Goal: Book appointment/travel/reservation

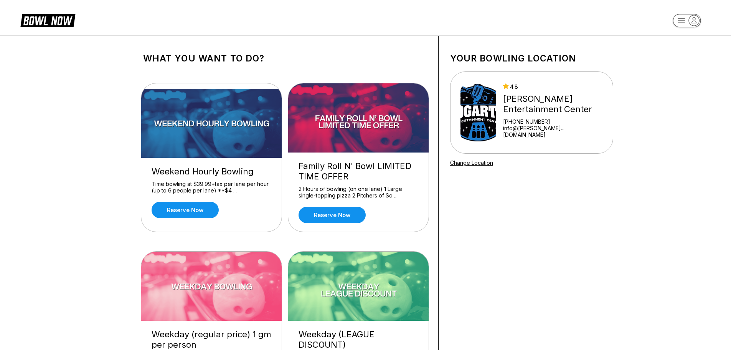
click at [696, 21] on icon "button" at bounding box center [694, 20] width 10 height 10
click at [680, 45] on div "Log In / Sign Up" at bounding box center [686, 43] width 53 height 13
select select "**"
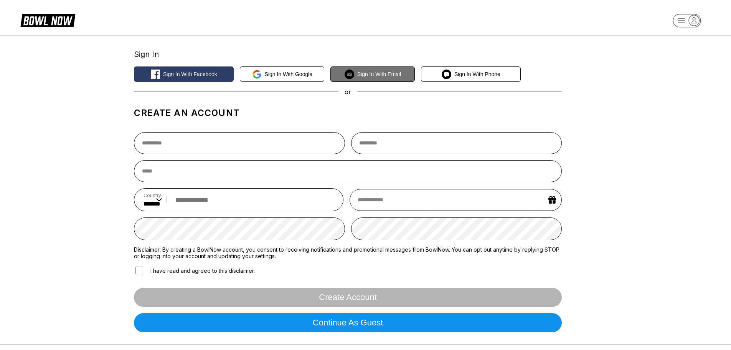
click at [369, 76] on span "Sign in with Email" at bounding box center [379, 74] width 44 height 6
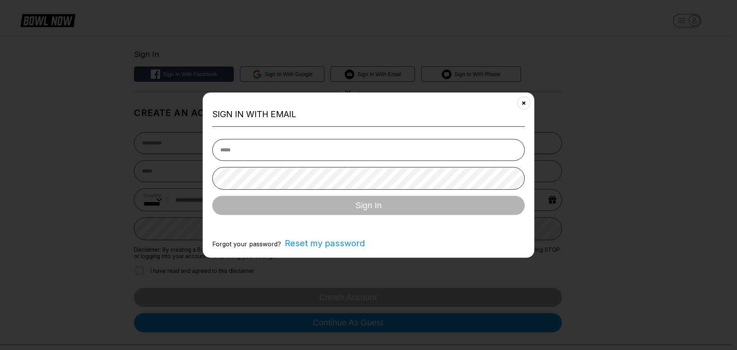
click at [308, 146] on input "email" at bounding box center [368, 150] width 312 height 22
type input "**********"
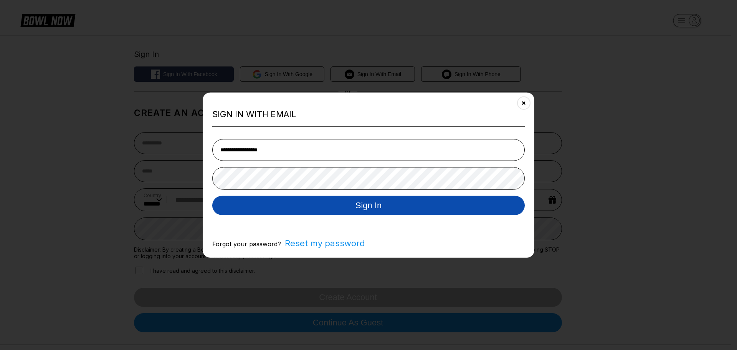
click at [361, 200] on button "Sign In" at bounding box center [368, 205] width 312 height 19
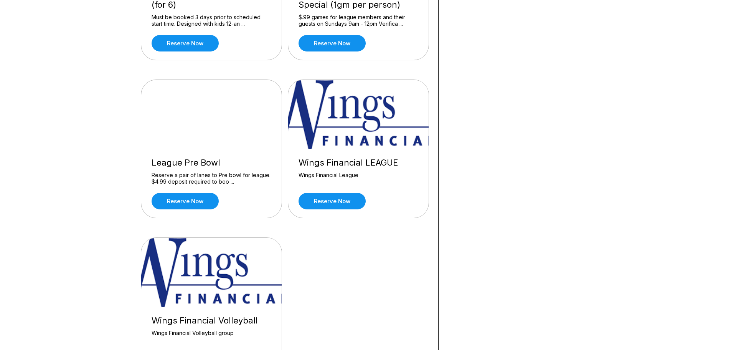
scroll to position [844, 0]
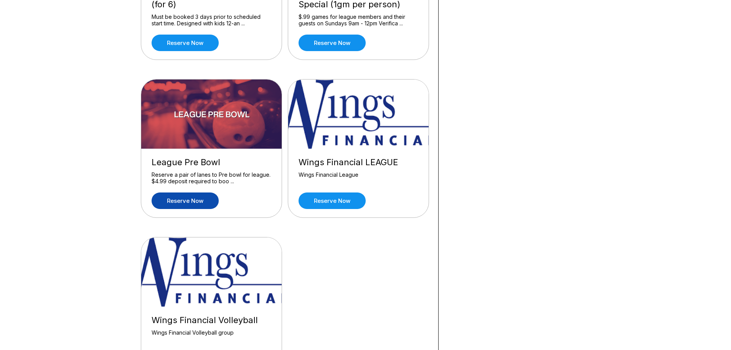
click at [201, 201] on link "Reserve now" at bounding box center [185, 200] width 67 height 16
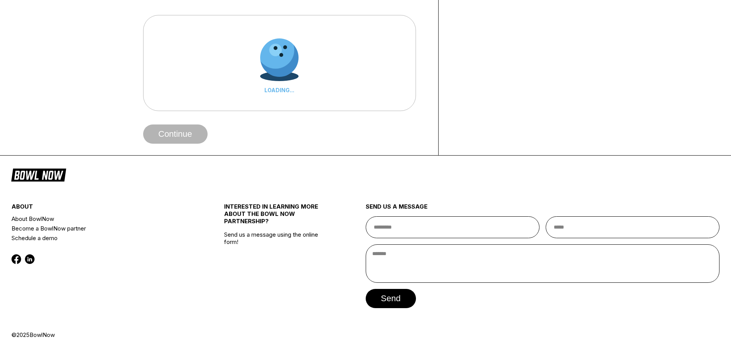
scroll to position [0, 0]
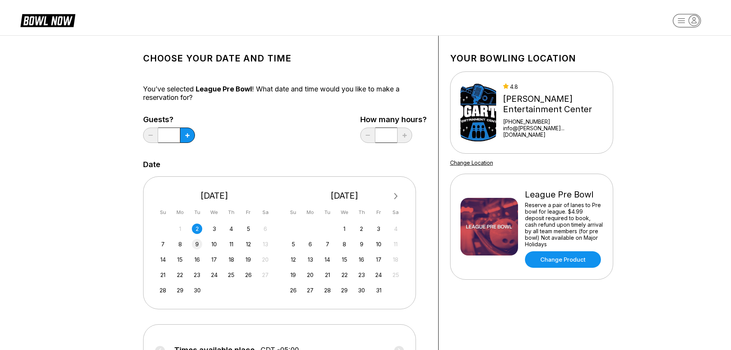
click at [199, 246] on div "9" at bounding box center [197, 244] width 10 height 10
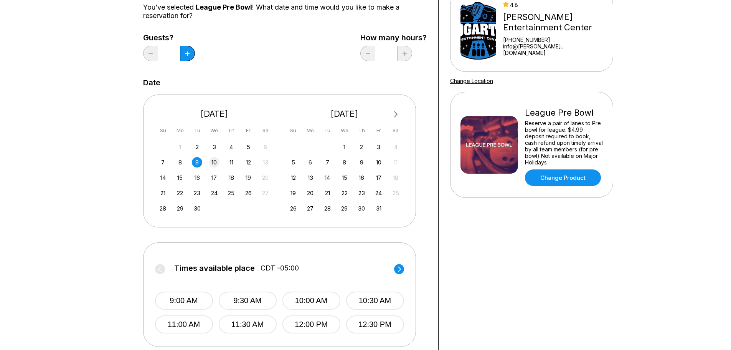
scroll to position [115, 0]
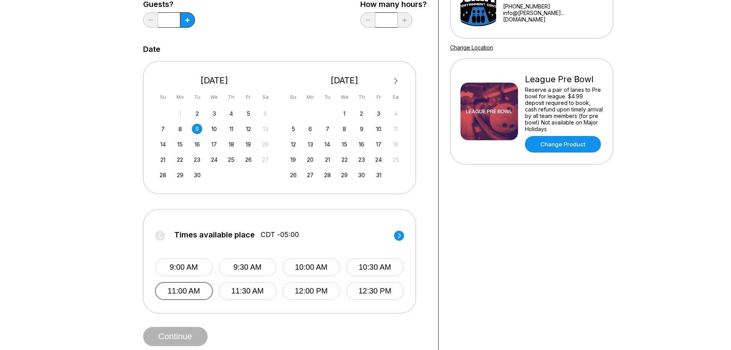
click at [196, 294] on button "11:00 AM" at bounding box center [184, 291] width 58 height 18
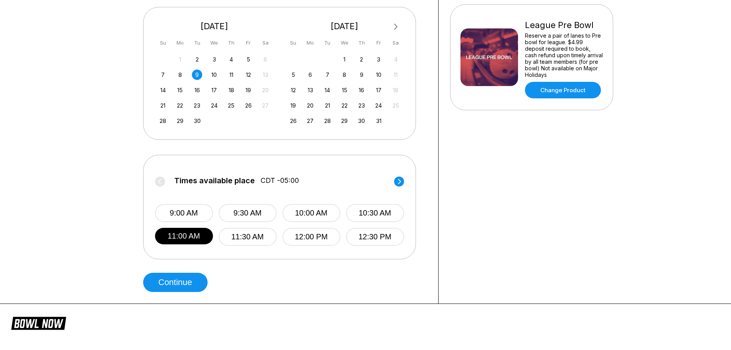
scroll to position [269, 0]
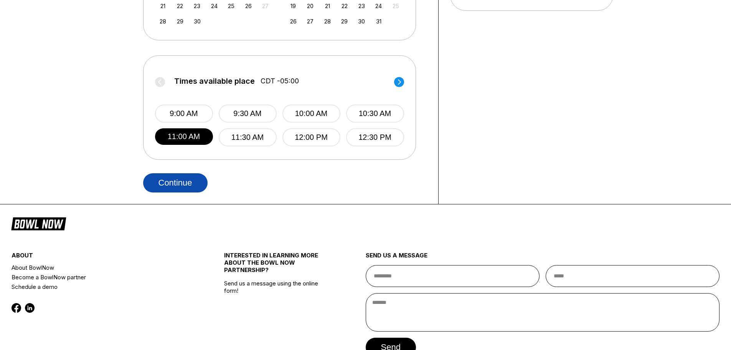
click at [184, 187] on button "Continue" at bounding box center [175, 182] width 64 height 19
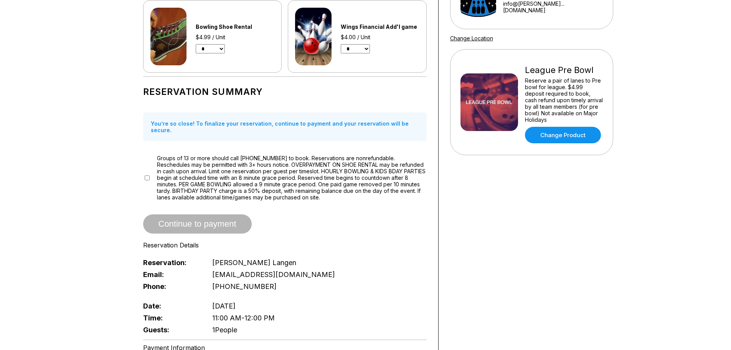
scroll to position [153, 0]
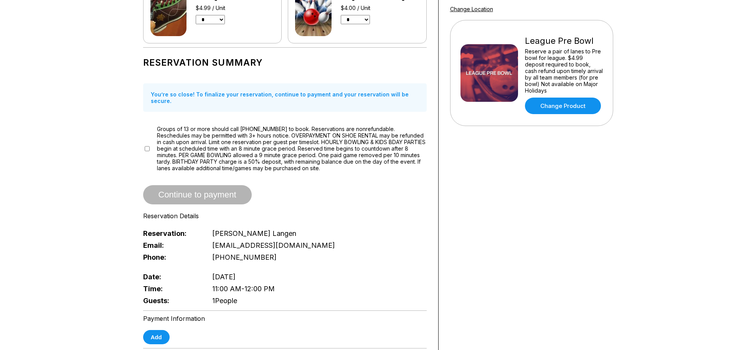
click at [185, 185] on div "Continue to payment" at bounding box center [285, 194] width 284 height 19
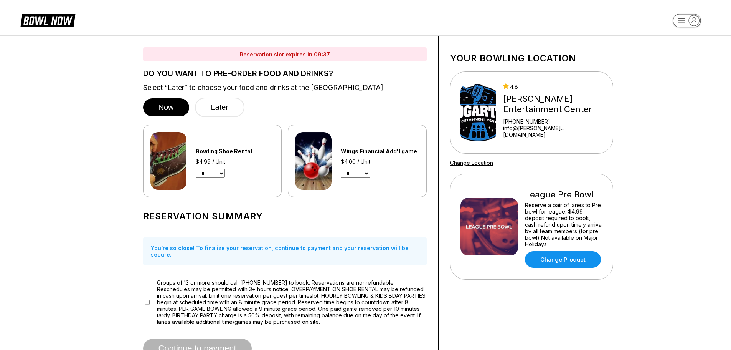
click at [217, 175] on select "* * * * * * * * * * ** ** **" at bounding box center [210, 172] width 29 height 9
select select "*"
click at [196, 168] on select "* * * * * * * * * * ** ** **" at bounding box center [210, 172] width 29 height 9
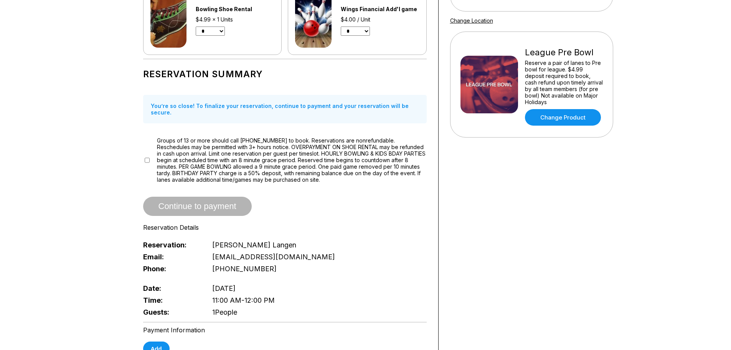
scroll to position [192, 0]
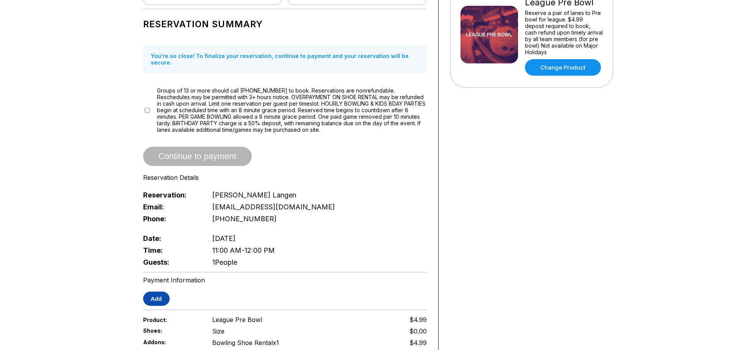
click at [163, 292] on button "Add" at bounding box center [156, 298] width 26 height 14
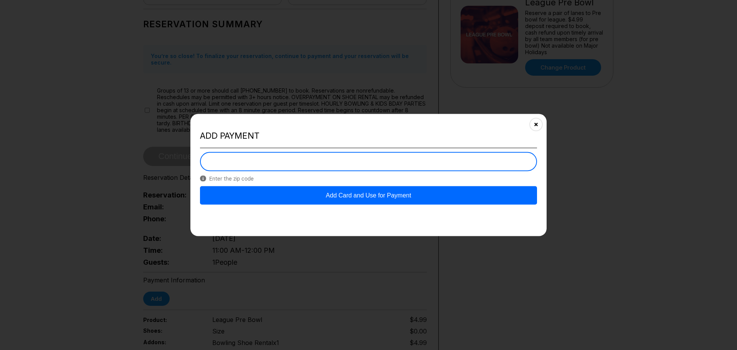
click at [382, 193] on button "Add Card and Use for Payment" at bounding box center [368, 195] width 337 height 18
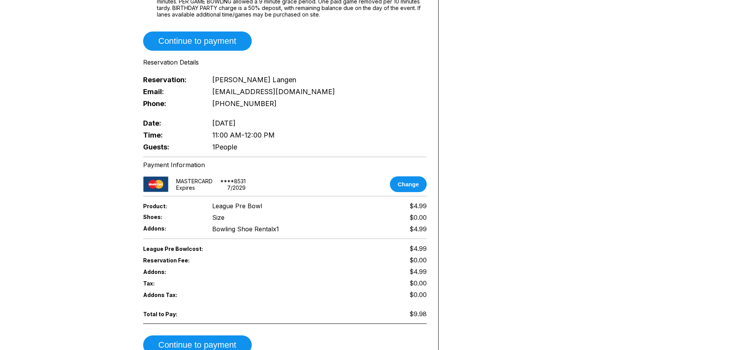
scroll to position [384, 0]
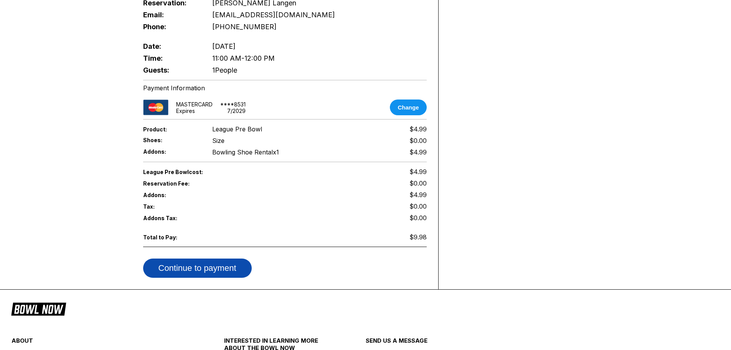
click at [209, 262] on button "Continue to payment" at bounding box center [197, 267] width 109 height 19
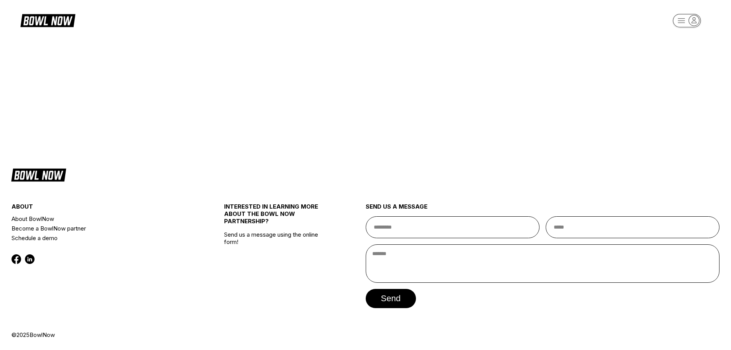
scroll to position [0, 0]
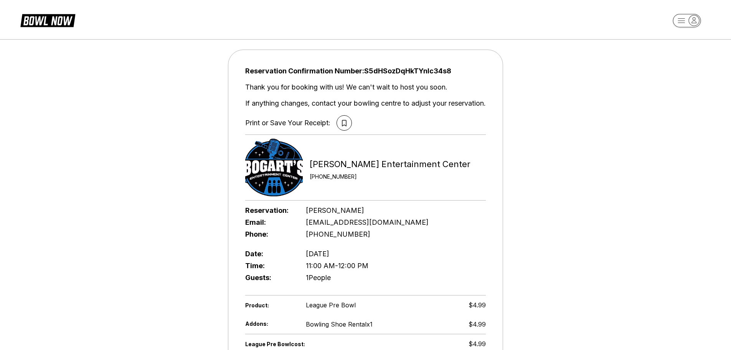
drag, startPoint x: 210, startPoint y: 262, endPoint x: 617, endPoint y: 88, distance: 442.6
